Goal: Task Accomplishment & Management: Understand process/instructions

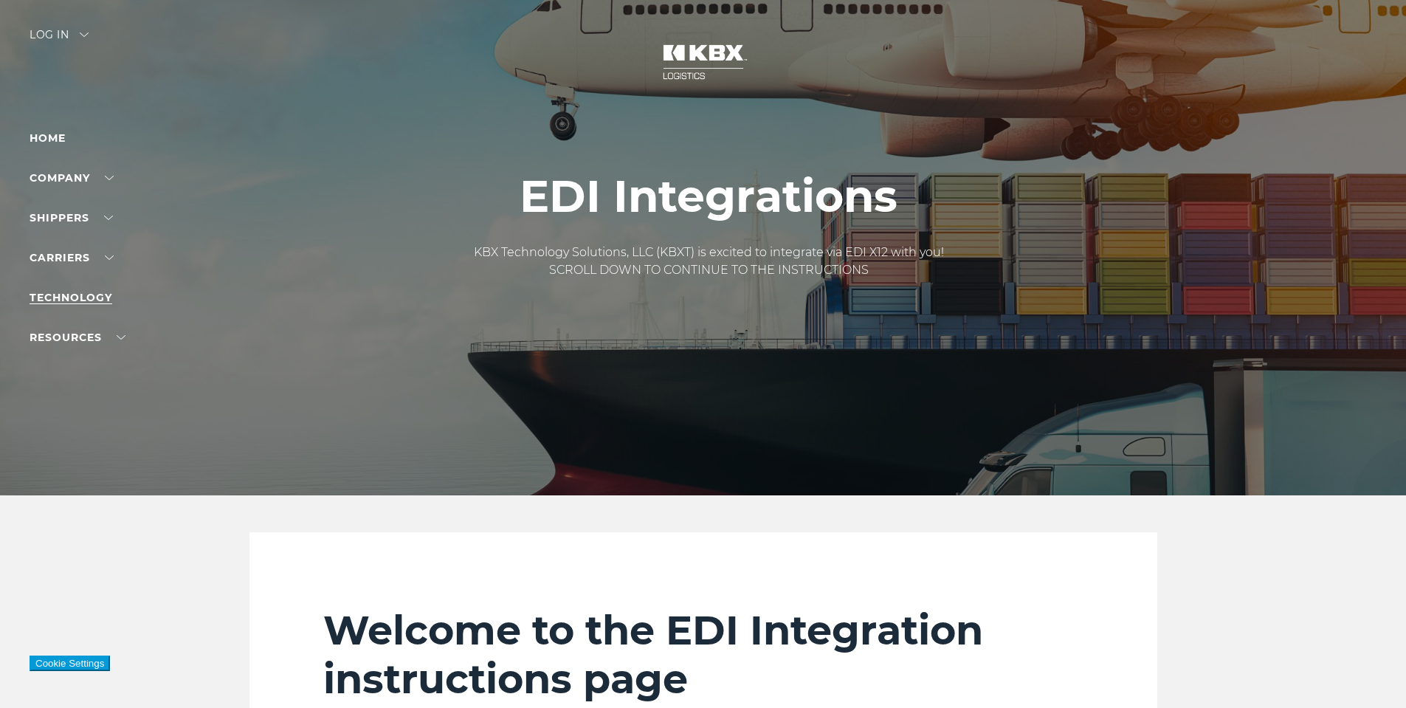
click at [78, 295] on link "Technology" at bounding box center [71, 297] width 83 height 13
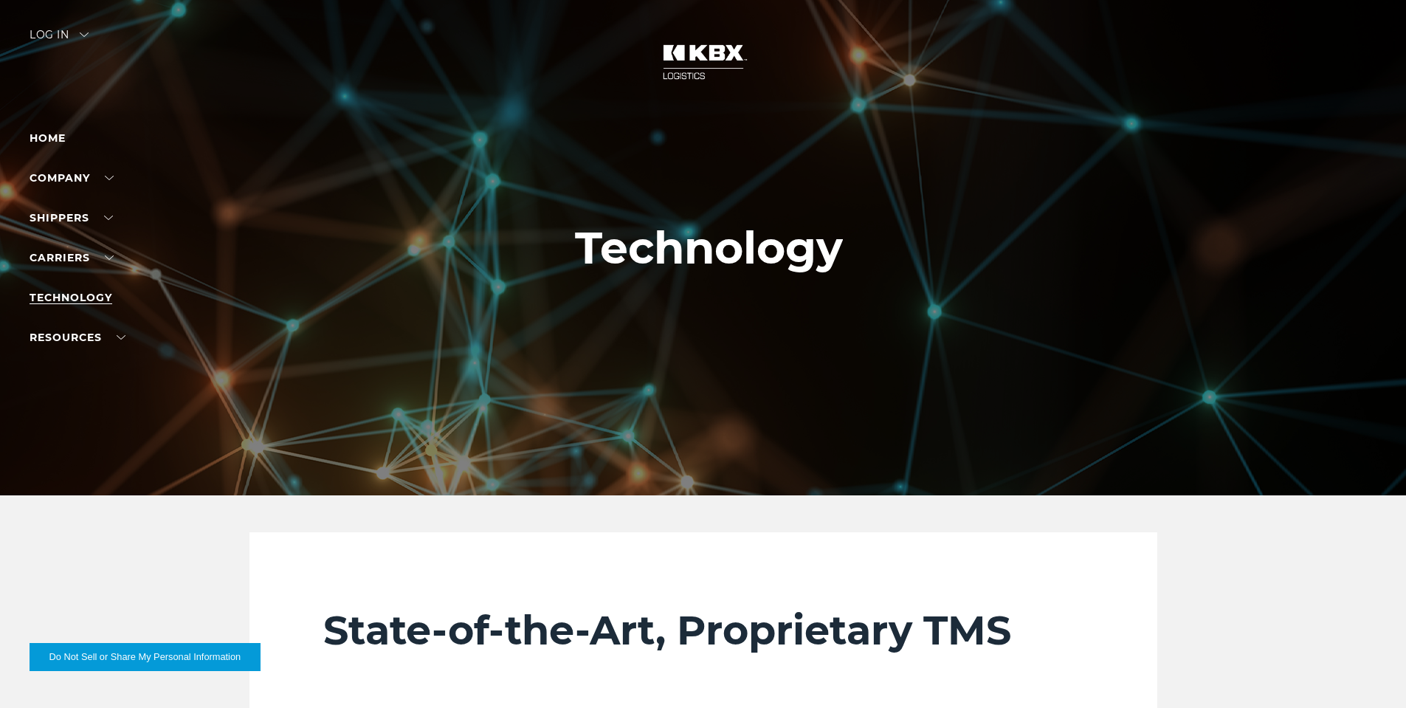
click at [76, 303] on link "Technology" at bounding box center [71, 297] width 83 height 13
click at [73, 258] on link "Carriers" at bounding box center [72, 257] width 84 height 13
click at [84, 320] on link "Carrier Integrations" at bounding box center [94, 325] width 128 height 11
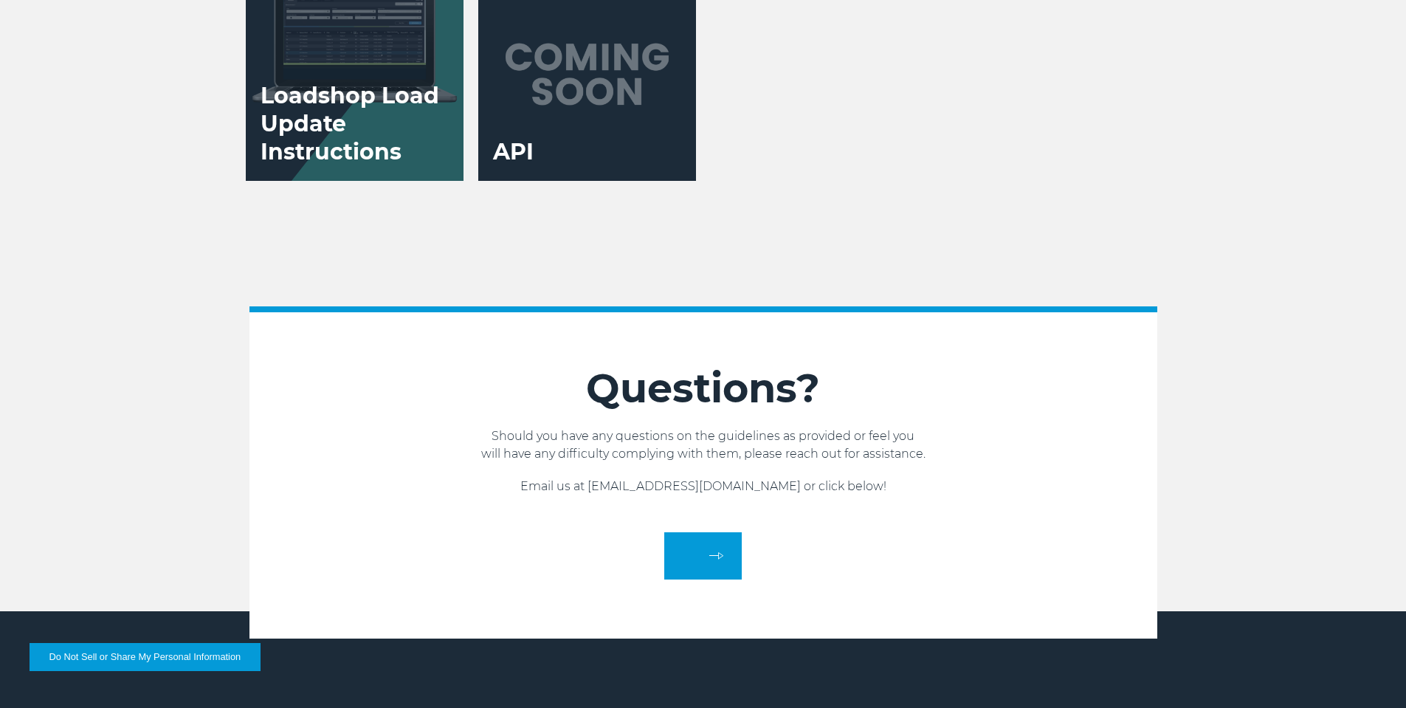
scroll to position [3173, 0]
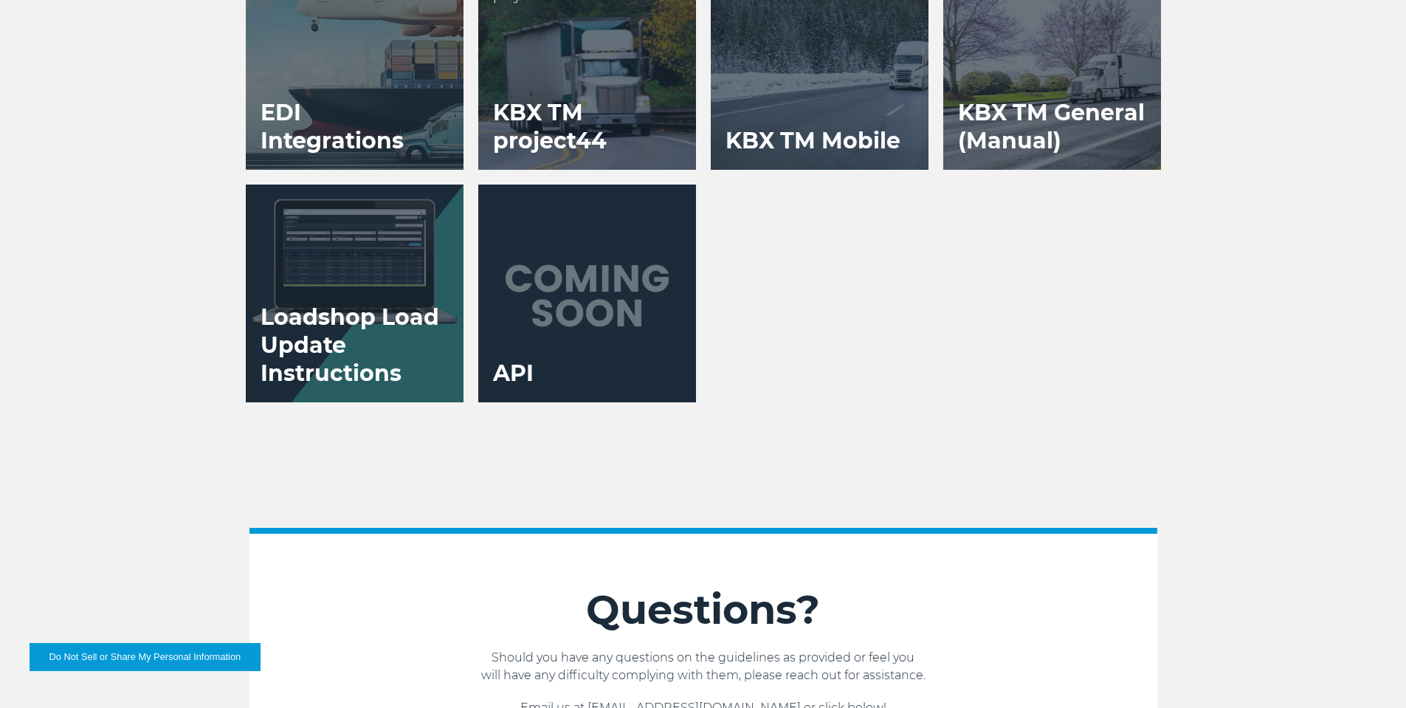
click at [542, 91] on h3 "KBX TM project44" at bounding box center [587, 127] width 218 height 86
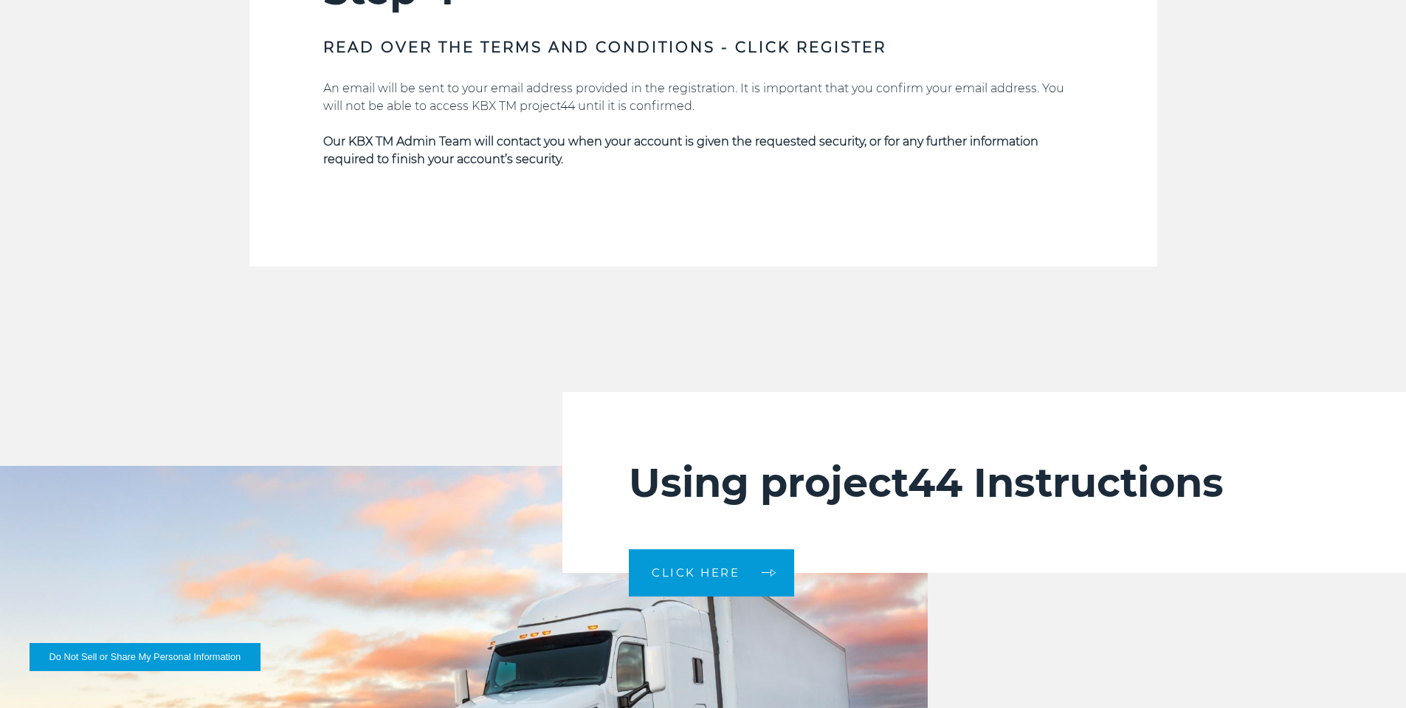
scroll to position [3026, 0]
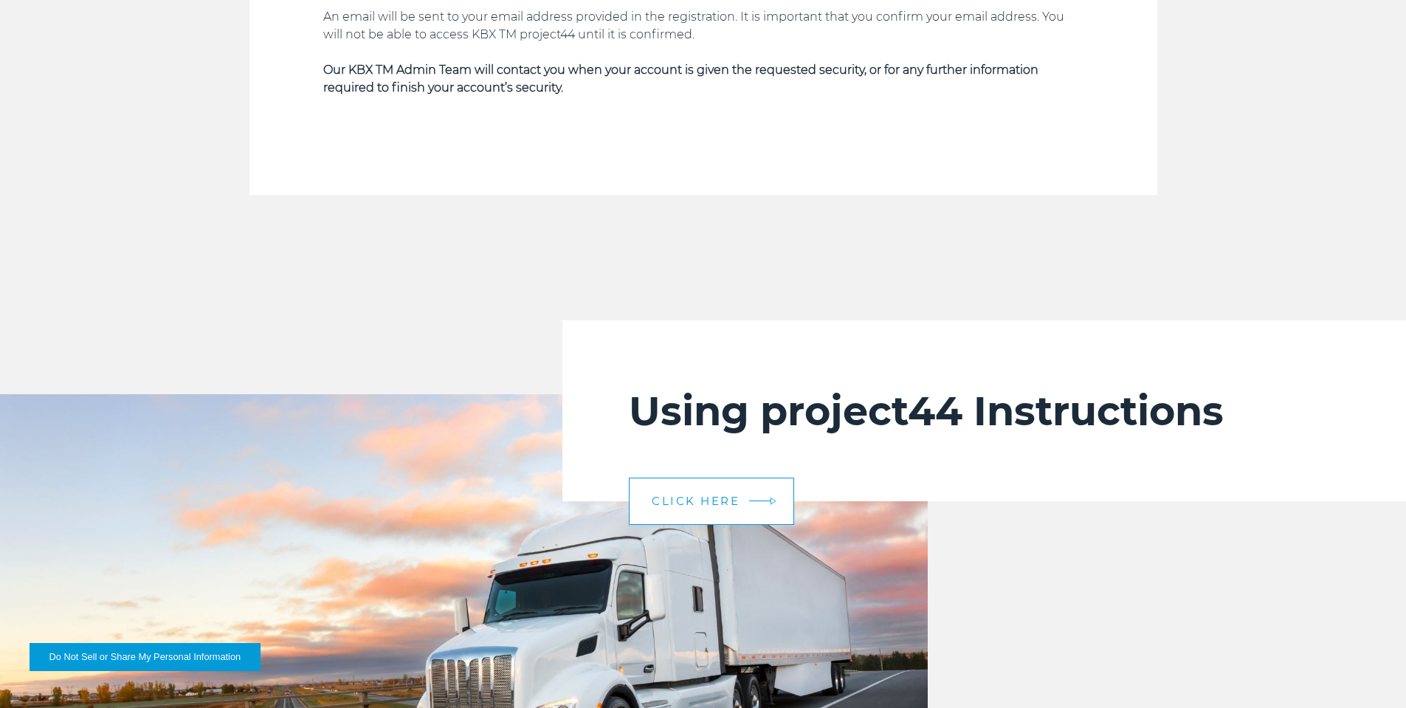
click at [672, 514] on link "CLICK HERE" at bounding box center [711, 500] width 165 height 47
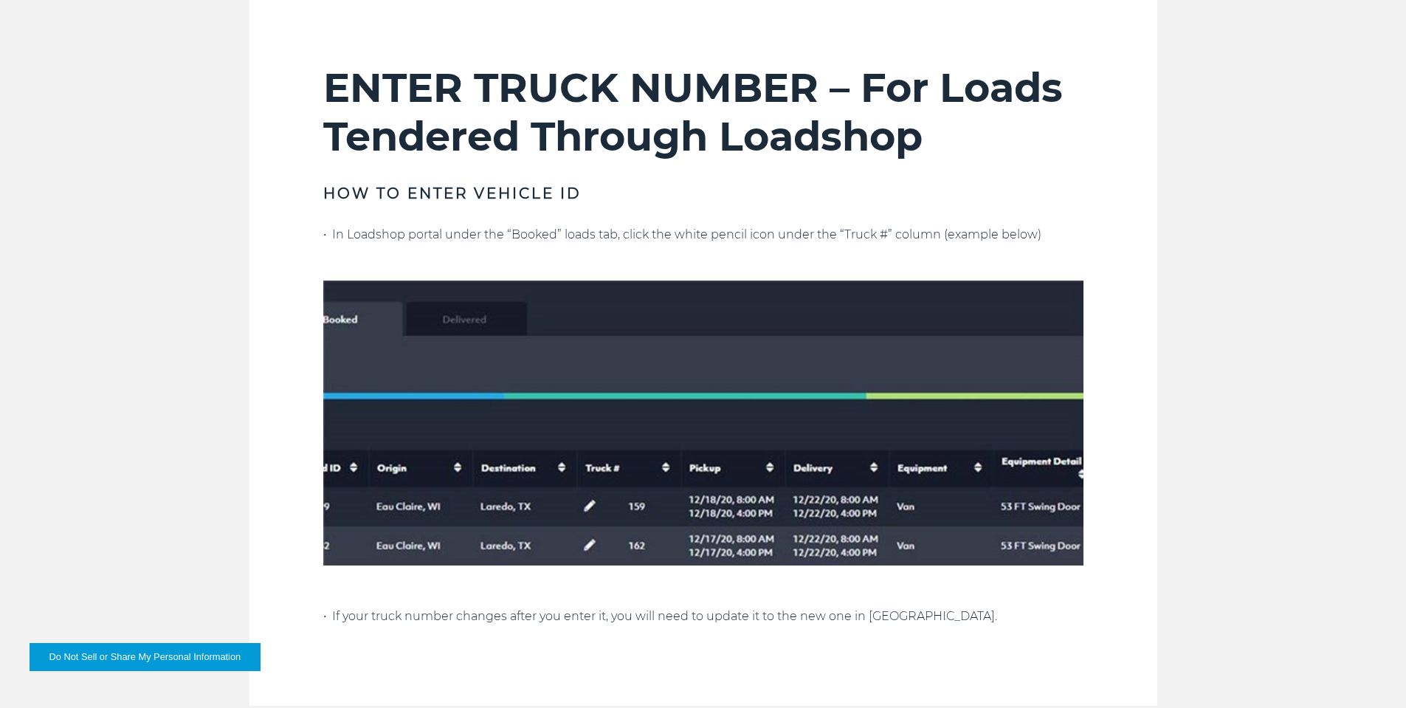
scroll to position [2804, 0]
